Goal: Check status

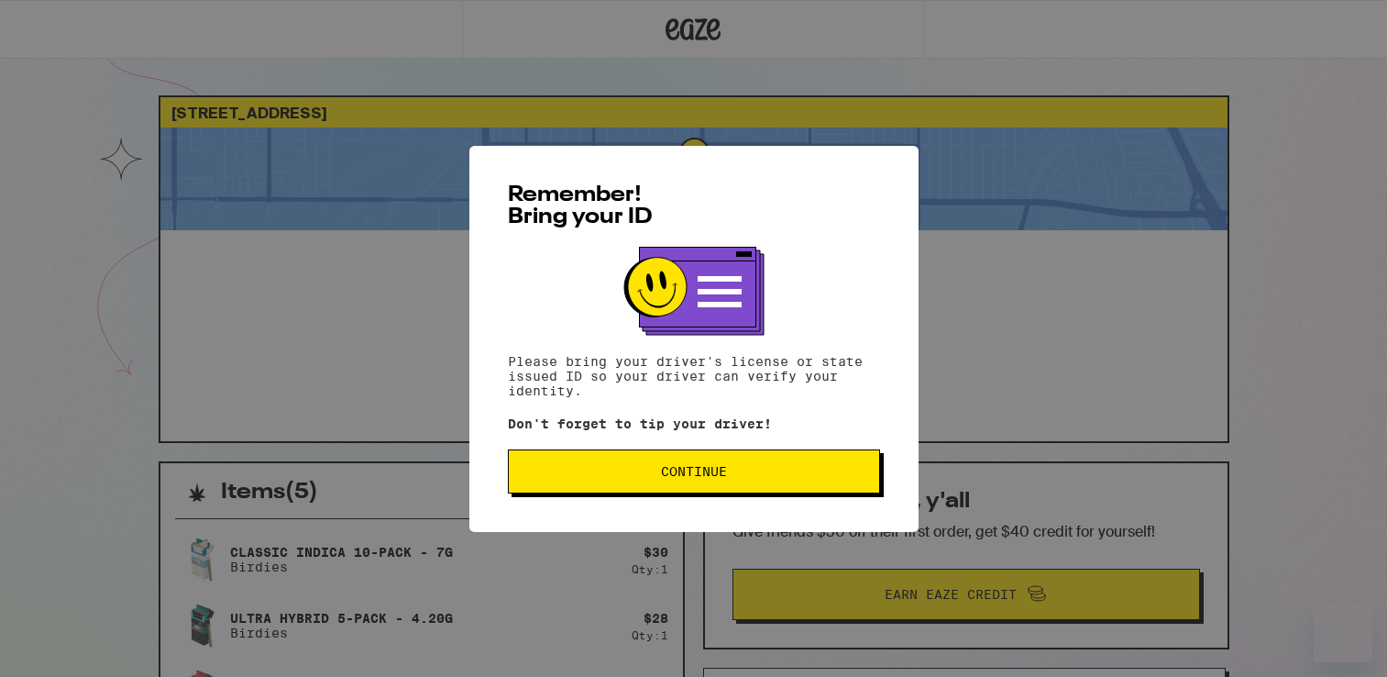
click at [758, 457] on button "Continue" at bounding box center [694, 471] width 372 height 44
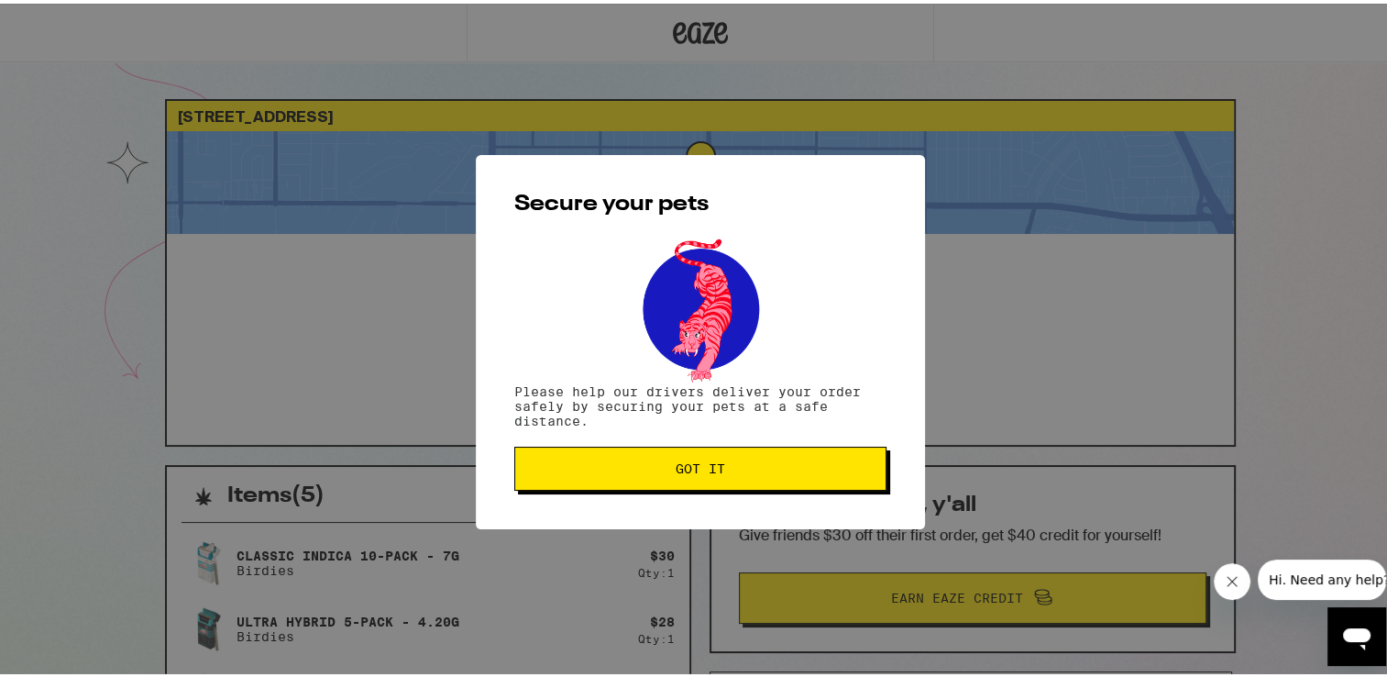
click at [769, 457] on button "Got it" at bounding box center [700, 465] width 372 height 44
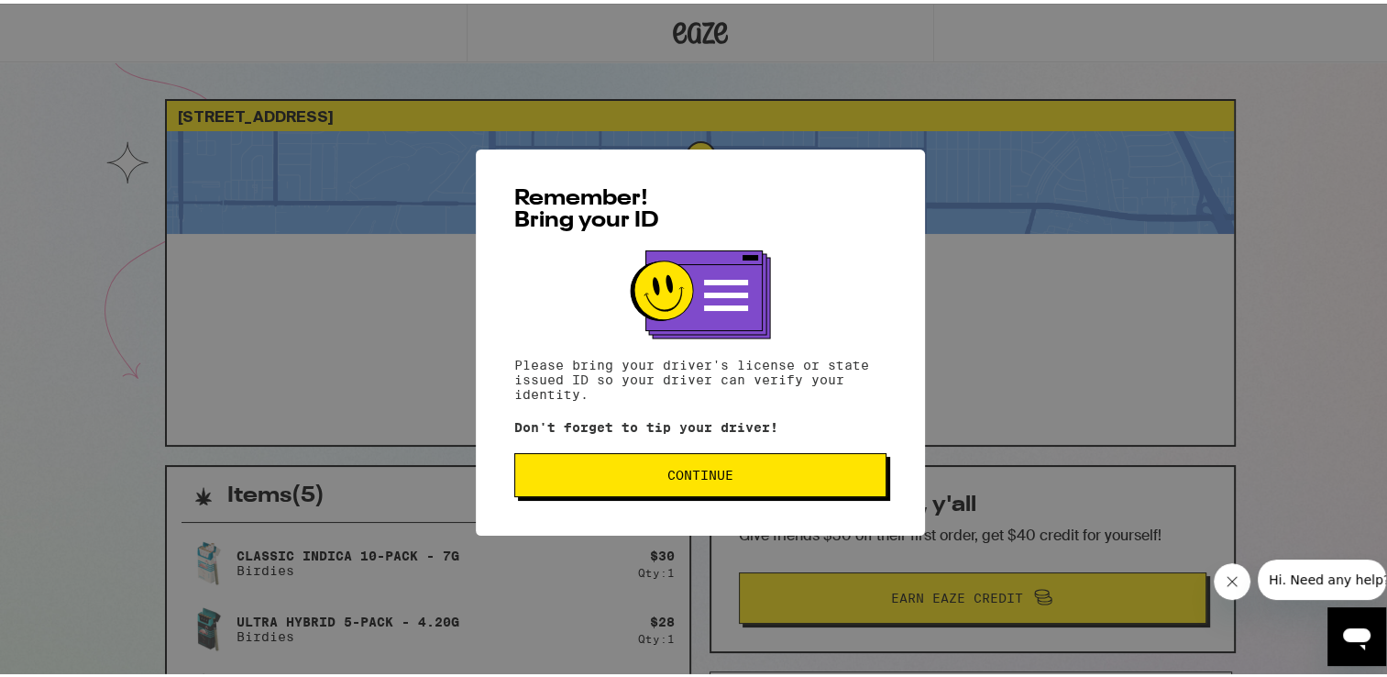
click at [608, 467] on span "Continue" at bounding box center [700, 471] width 341 height 13
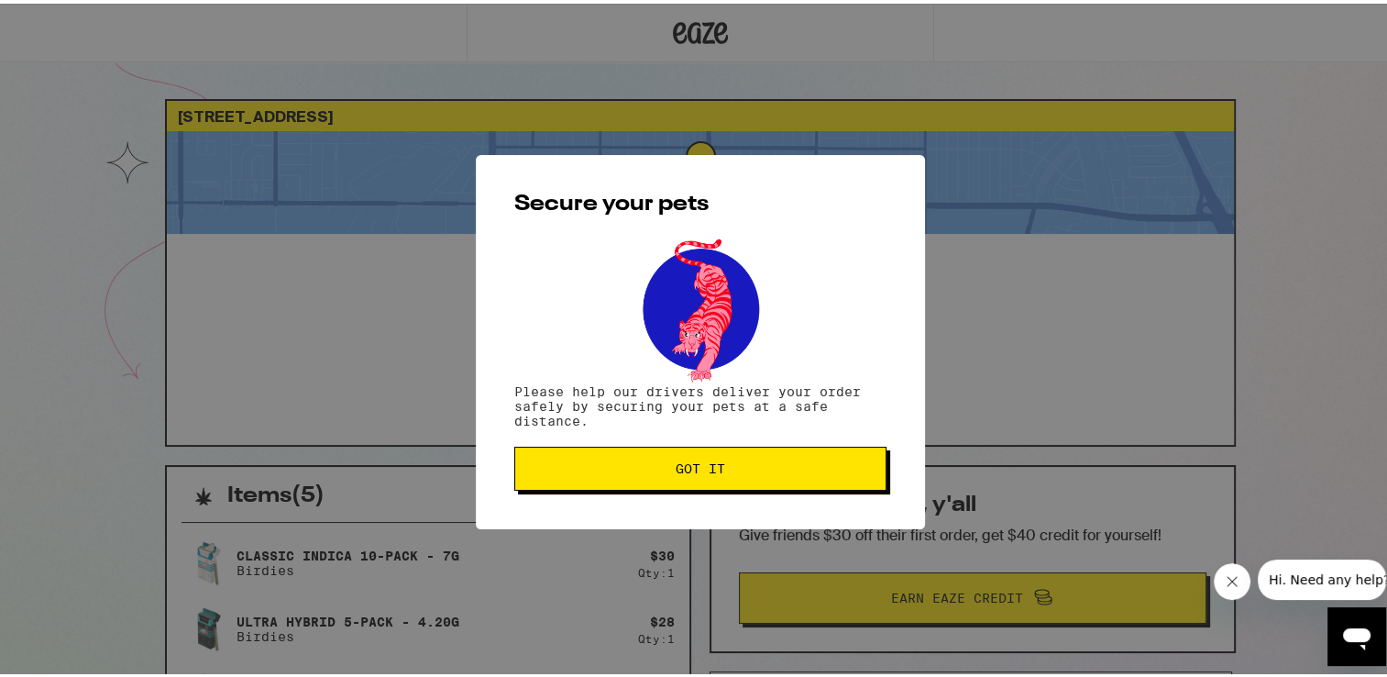
click at [613, 468] on span "Got it" at bounding box center [700, 464] width 341 height 13
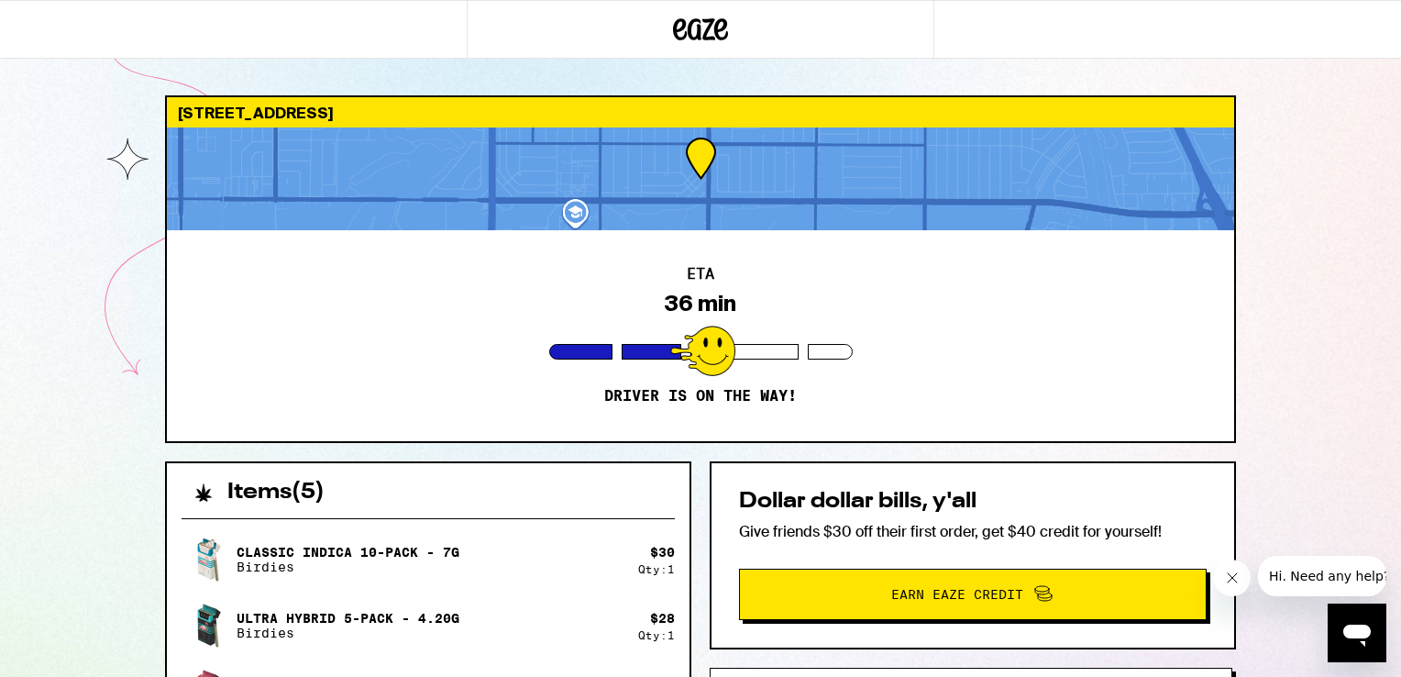
drag, startPoint x: 613, startPoint y: 242, endPoint x: 613, endPoint y: 231, distance: 11.0
click at [613, 240] on div "ETA 36 min Driver is on the way!" at bounding box center [700, 335] width 1067 height 211
click at [613, 227] on div at bounding box center [700, 178] width 1067 height 103
click at [1190, 64] on div "[STREET_ADDRESS] ETA 27 min Driver is on the way! Items ( 5 ) Classic Indica 10…" at bounding box center [700, 563] width 1401 height 1127
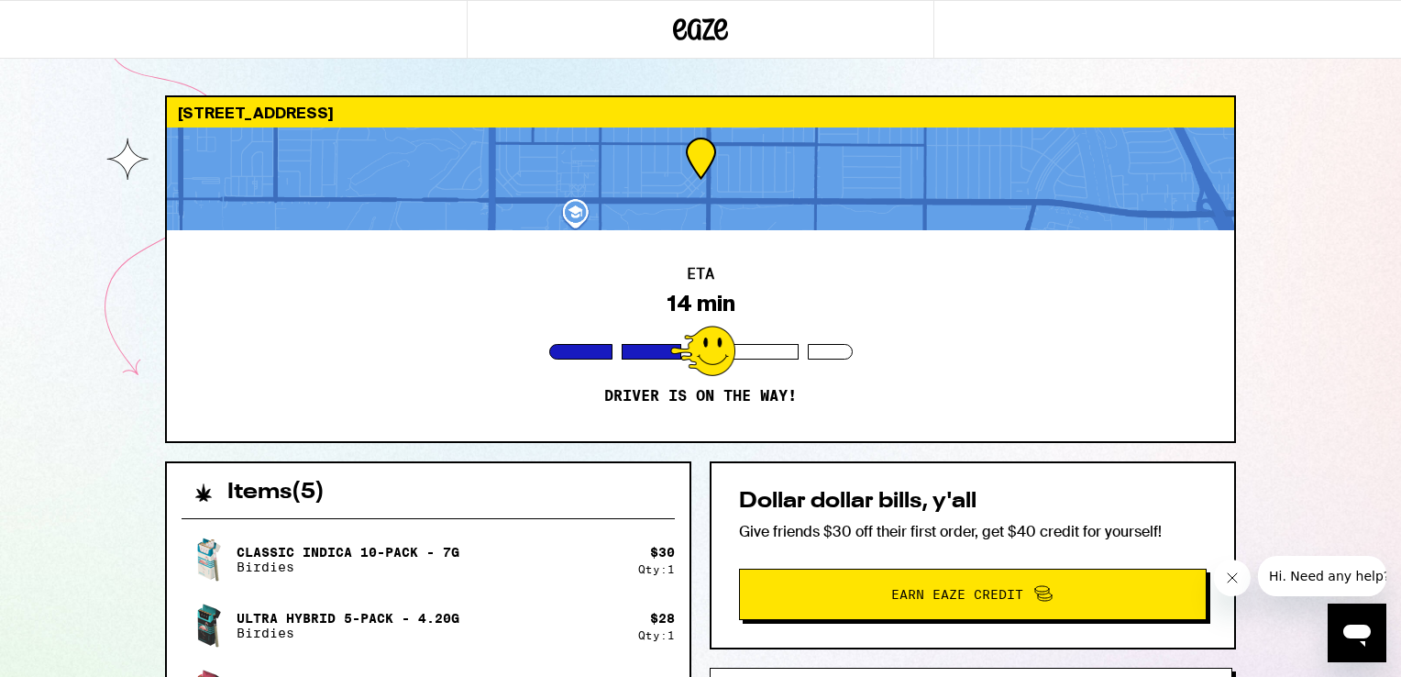
click at [1190, 65] on div "[STREET_ADDRESS] ETA 14 min Driver is on the way! Items ( 5 ) Classic Indica 10…" at bounding box center [700, 563] width 1401 height 1127
